Goal: Task Accomplishment & Management: Complete application form

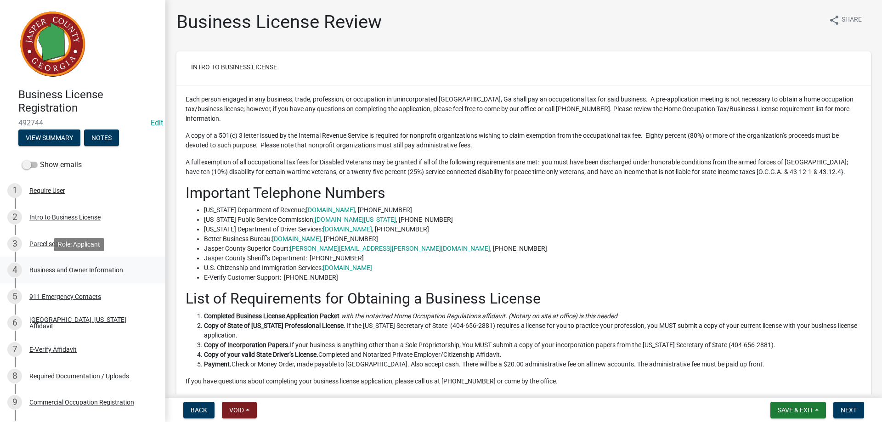
click at [86, 269] on div "Business and Owner Information" at bounding box center [76, 270] width 94 height 6
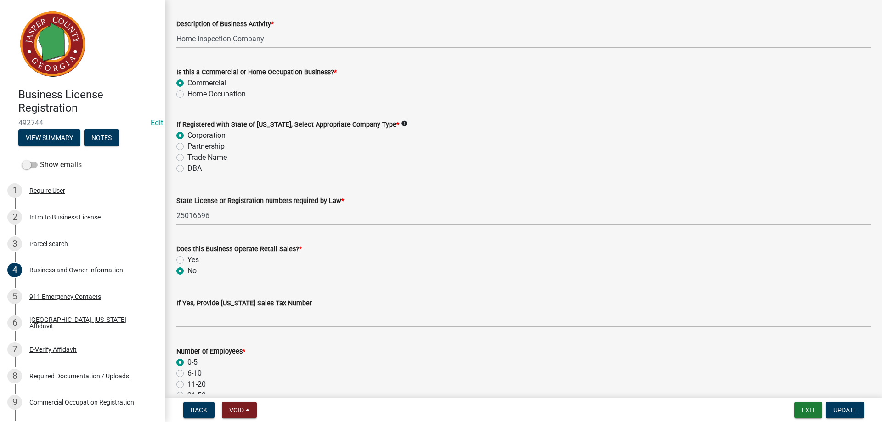
scroll to position [551, 0]
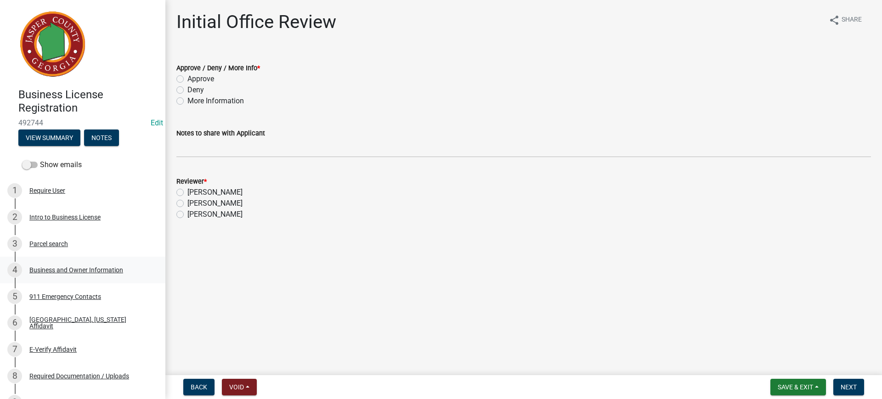
click at [66, 270] on div "Business and Owner Information" at bounding box center [76, 270] width 94 height 6
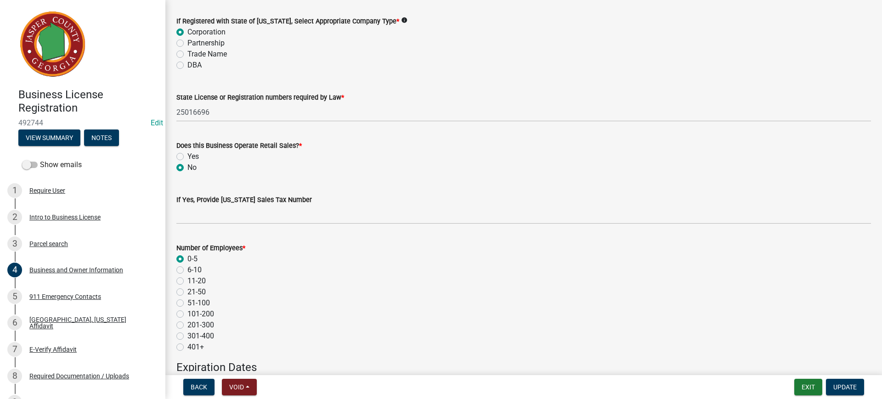
scroll to position [597, 0]
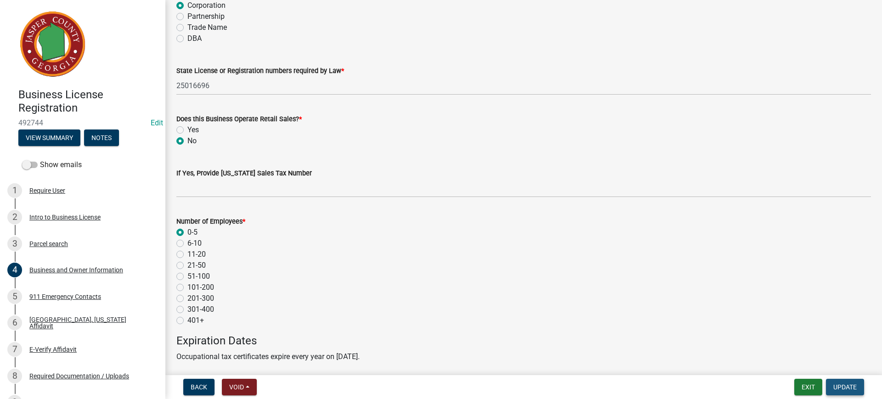
click at [847, 386] on span "Update" at bounding box center [844, 387] width 23 height 7
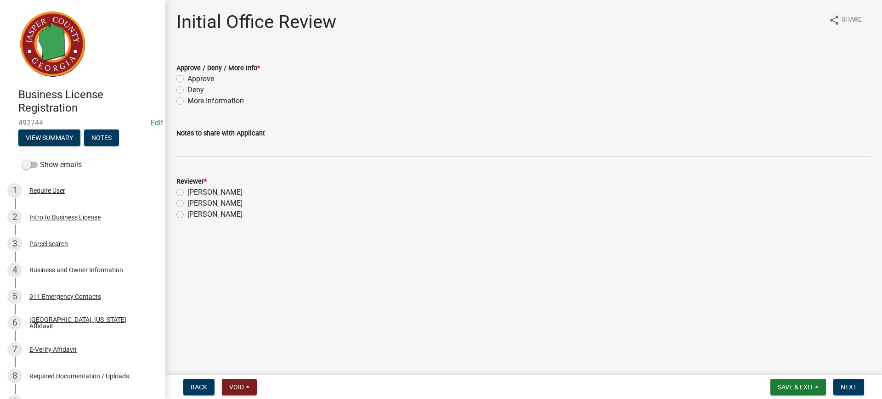
click at [187, 79] on label "Approve" at bounding box center [200, 78] width 27 height 11
click at [187, 79] on input "Approve" at bounding box center [190, 76] width 6 height 6
radio input "true"
click at [187, 203] on label "Beverly Hardeman" at bounding box center [214, 203] width 55 height 11
click at [187, 203] on input "Beverly Hardeman" at bounding box center [190, 201] width 6 height 6
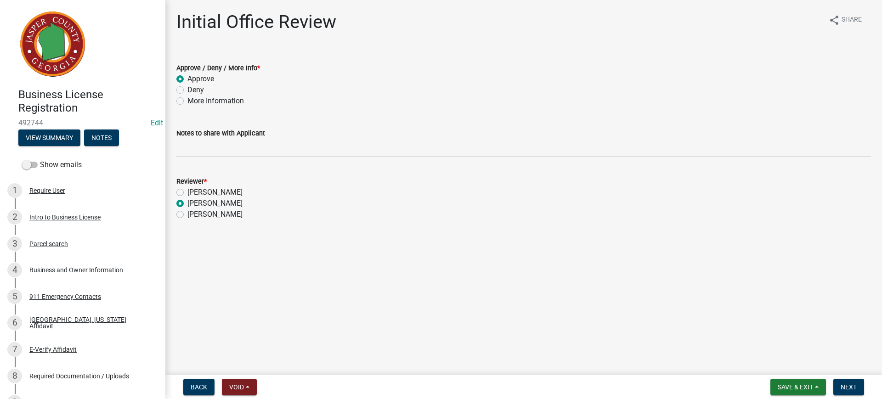
radio input "true"
click at [805, 380] on button "Save & Exit" at bounding box center [798, 387] width 56 height 17
click at [768, 337] on button "Save" at bounding box center [788, 341] width 73 height 22
click at [852, 384] on span "Next" at bounding box center [849, 387] width 16 height 7
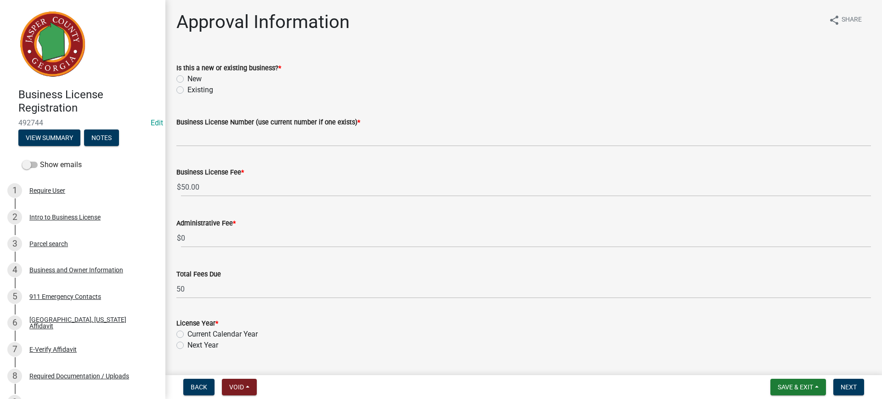
click at [187, 77] on label "New" at bounding box center [194, 78] width 14 height 11
click at [187, 77] on input "New" at bounding box center [190, 76] width 6 height 6
radio input "true"
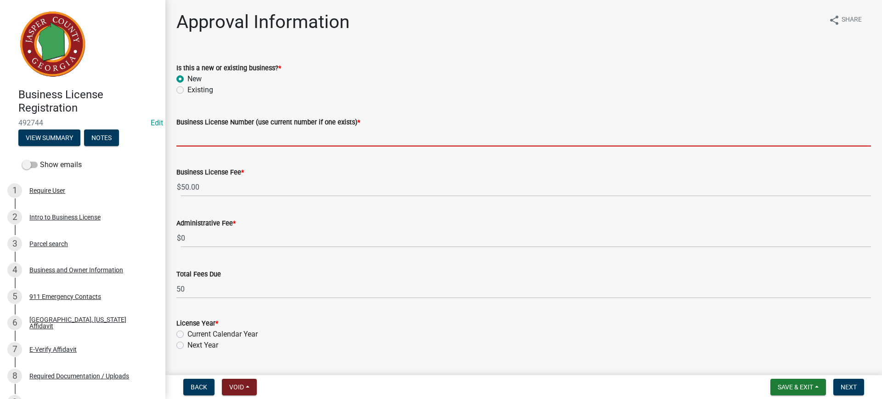
click at [205, 135] on input "Business License Number (use current number if one exists) *" at bounding box center [523, 137] width 695 height 19
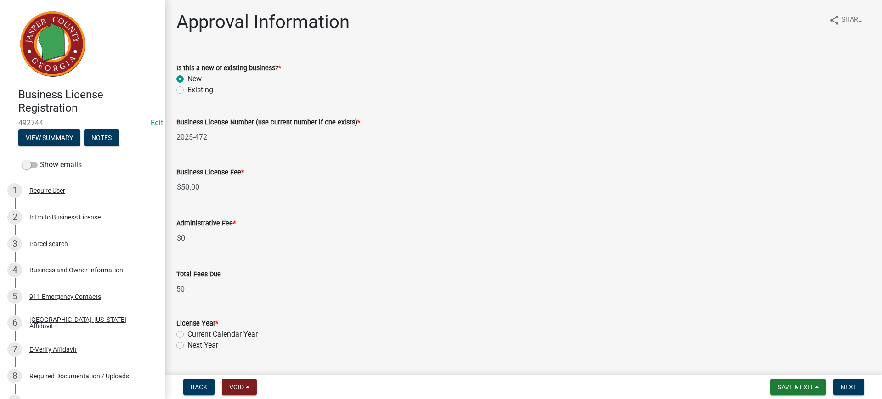
type input "2025-472"
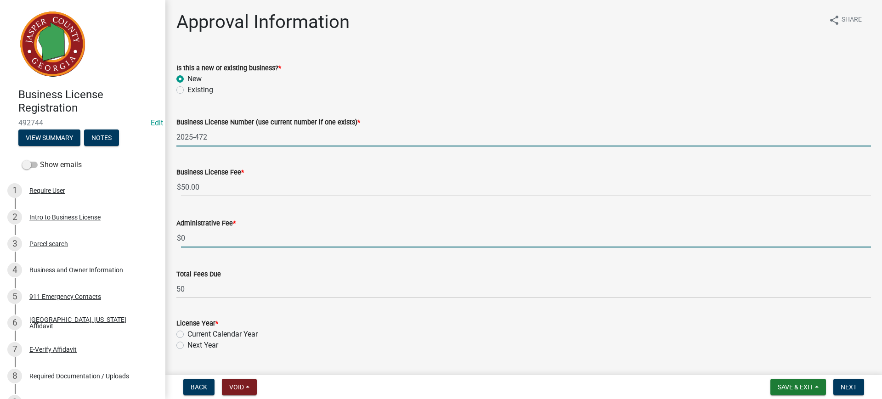
click at [199, 232] on input "0" at bounding box center [526, 238] width 690 height 19
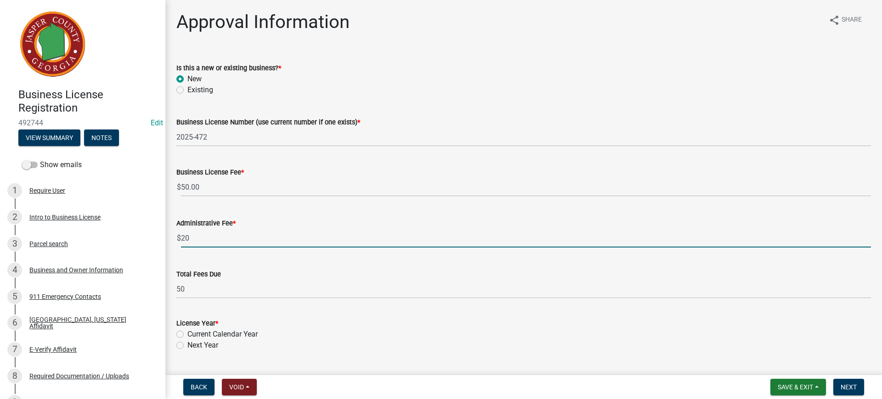
type input "20"
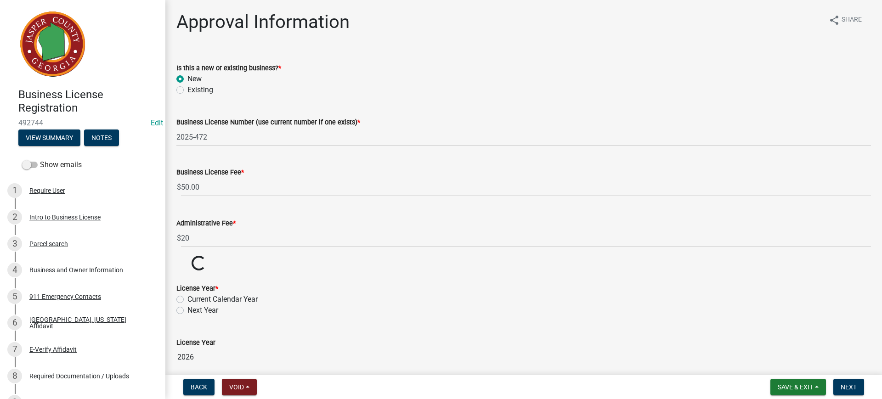
click at [181, 334] on wm-data-entity-input-list "Is this a new or existing business? * New Existing Business License Number (use…" at bounding box center [523, 270] width 695 height 439
click at [187, 337] on label "Current Calendar Year" at bounding box center [222, 334] width 70 height 11
click at [187, 335] on input "Current Calendar Year" at bounding box center [190, 332] width 6 height 6
radio input "true"
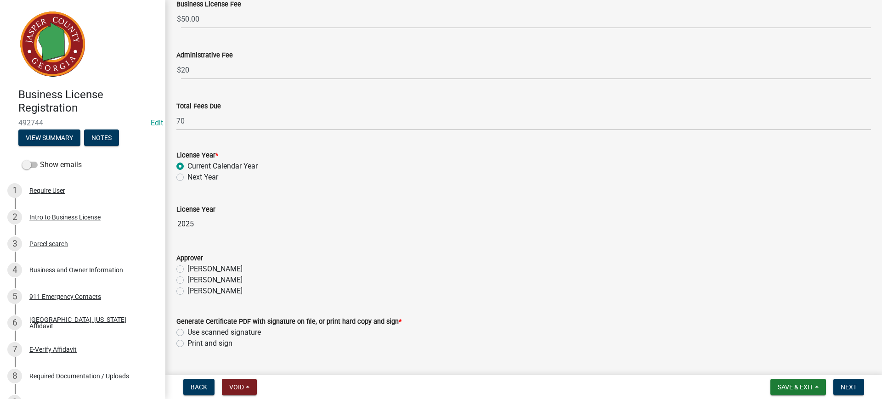
scroll to position [190, 0]
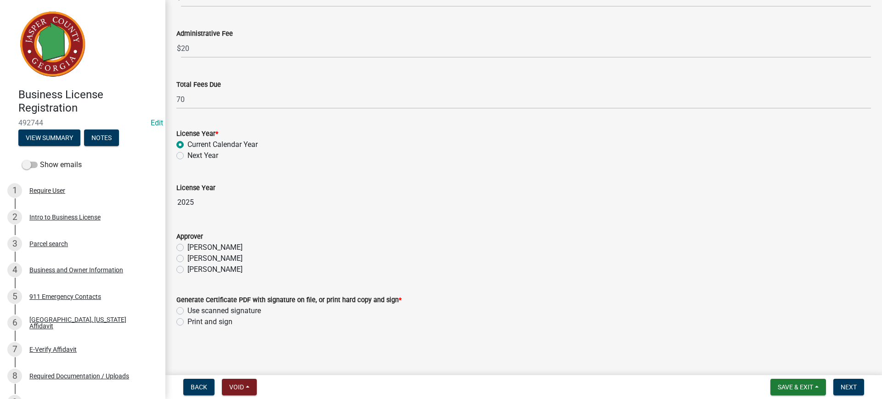
click at [187, 260] on label "Beverly Hardeman" at bounding box center [214, 258] width 55 height 11
click at [187, 259] on input "Beverly Hardeman" at bounding box center [190, 256] width 6 height 6
radio input "true"
click at [187, 313] on label "Use scanned signature" at bounding box center [223, 310] width 73 height 11
click at [187, 311] on input "Use scanned signature" at bounding box center [190, 308] width 6 height 6
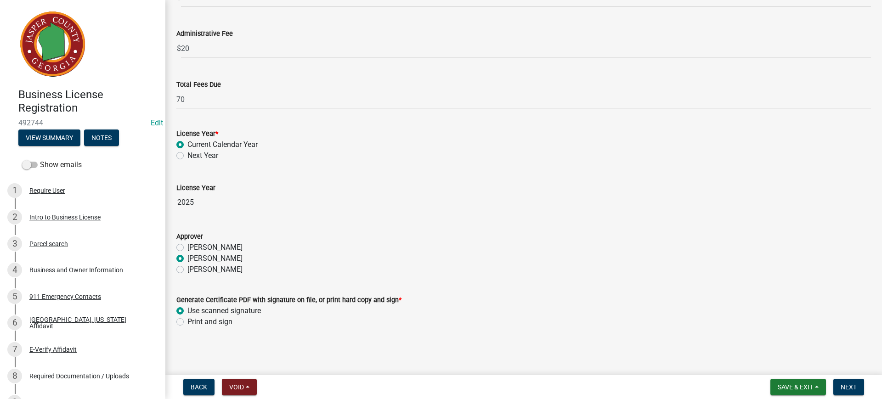
radio input "true"
click at [839, 381] on button "Next" at bounding box center [848, 387] width 31 height 17
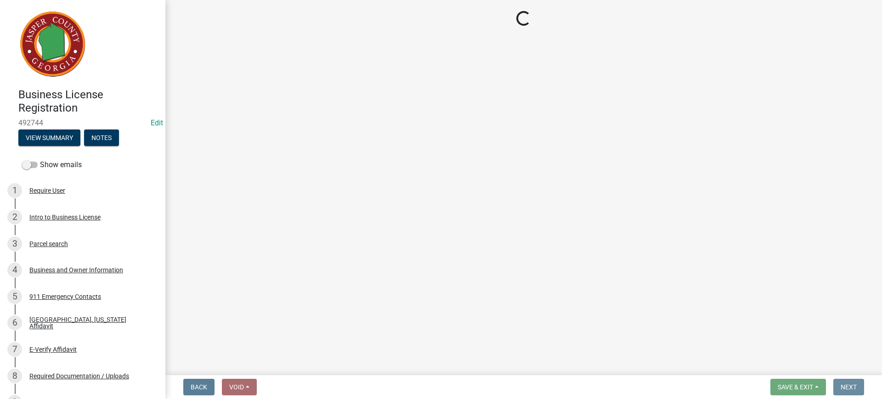
scroll to position [0, 0]
select select "3: 3"
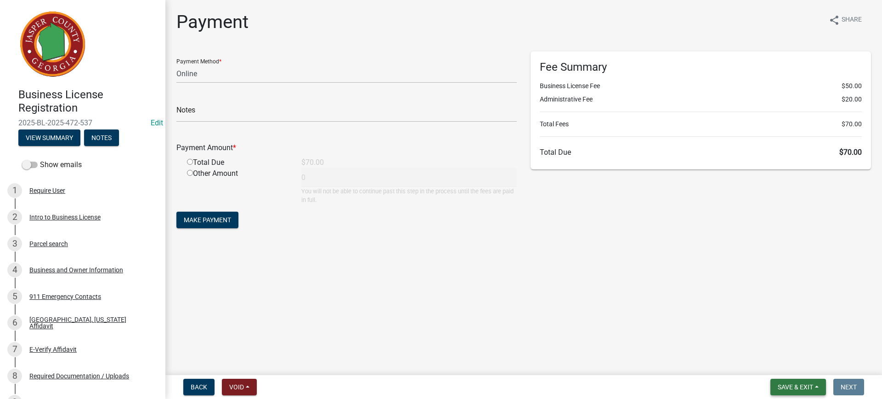
click at [796, 386] on span "Save & Exit" at bounding box center [795, 387] width 35 height 7
click at [796, 365] on button "Save & Exit" at bounding box center [788, 363] width 73 height 22
